Goal: Information Seeking & Learning: Find contact information

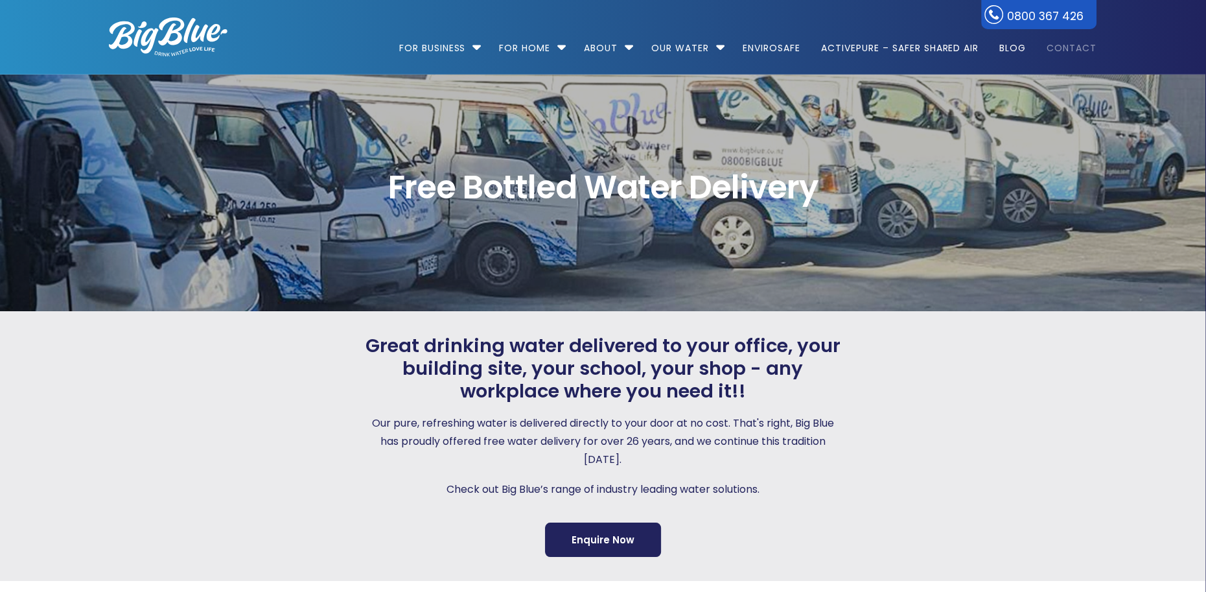
click at [1055, 49] on link "Contact" at bounding box center [1067, 42] width 59 height 84
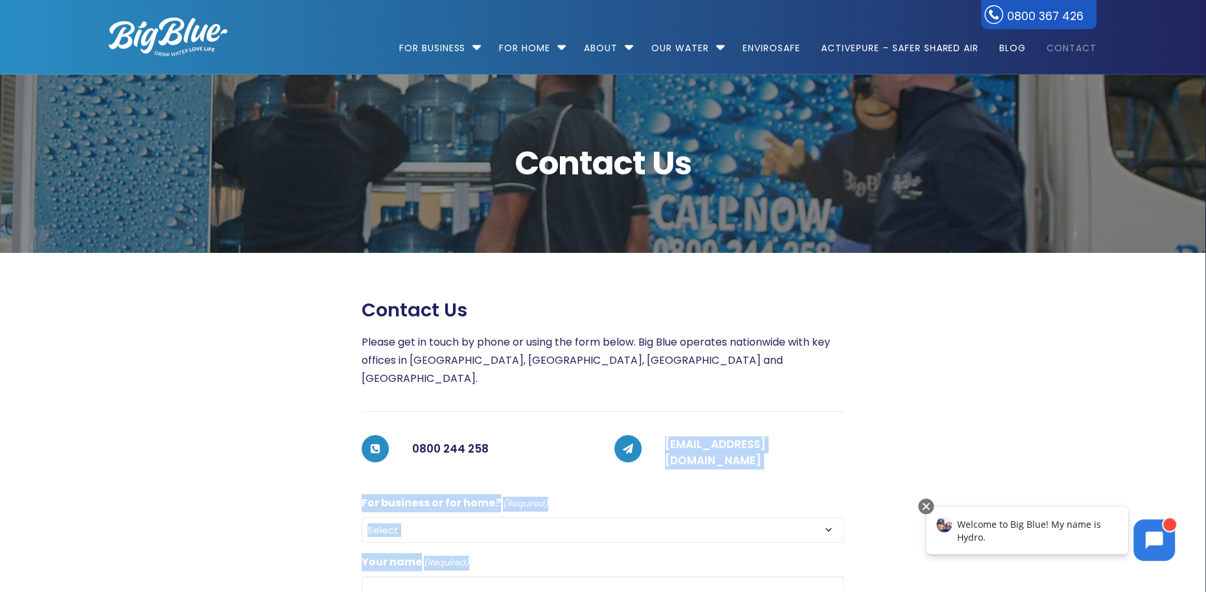
drag, startPoint x: 857, startPoint y: 432, endPoint x: 665, endPoint y: 432, distance: 191.9
drag, startPoint x: 665, startPoint y: 432, endPoint x: 684, endPoint y: 457, distance: 31.9
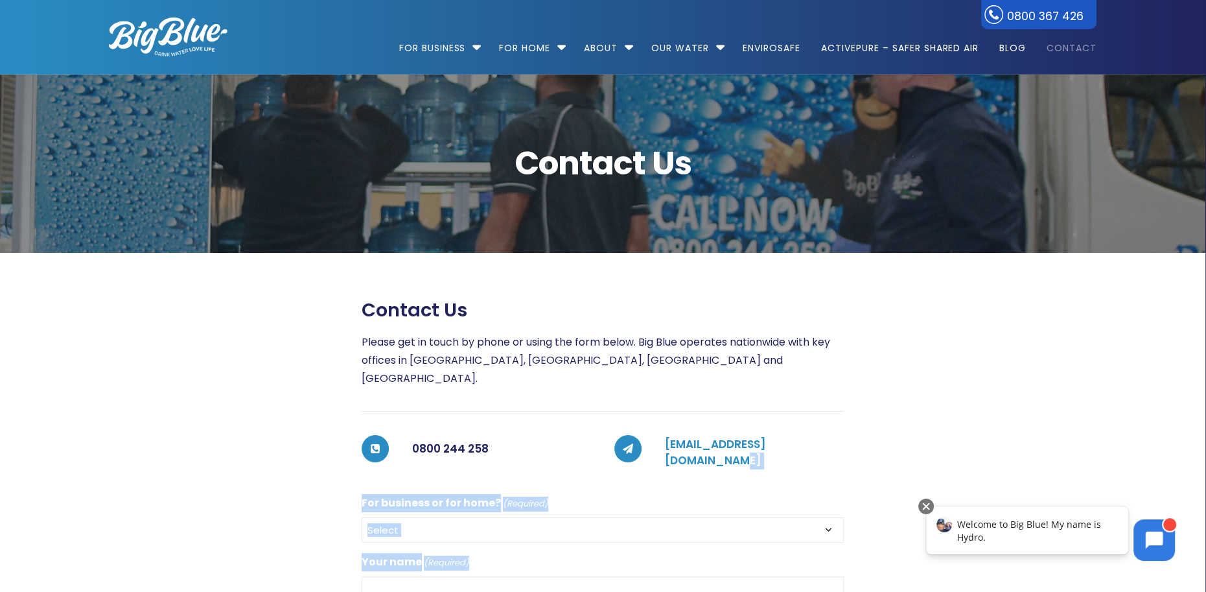
drag, startPoint x: 855, startPoint y: 428, endPoint x: 826, endPoint y: 434, distance: 29.0
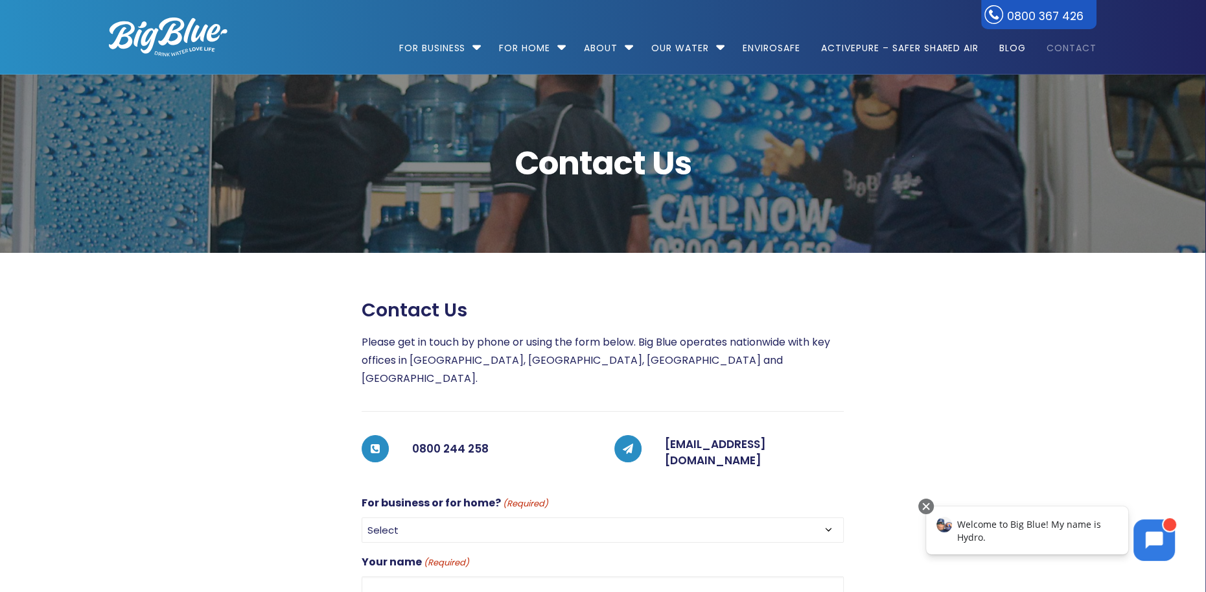
drag, startPoint x: 661, startPoint y: 437, endPoint x: 843, endPoint y: 425, distance: 182.5
copy link "customerservices@bigblue.co.n"
